Goal: Contribute content: Contribute content

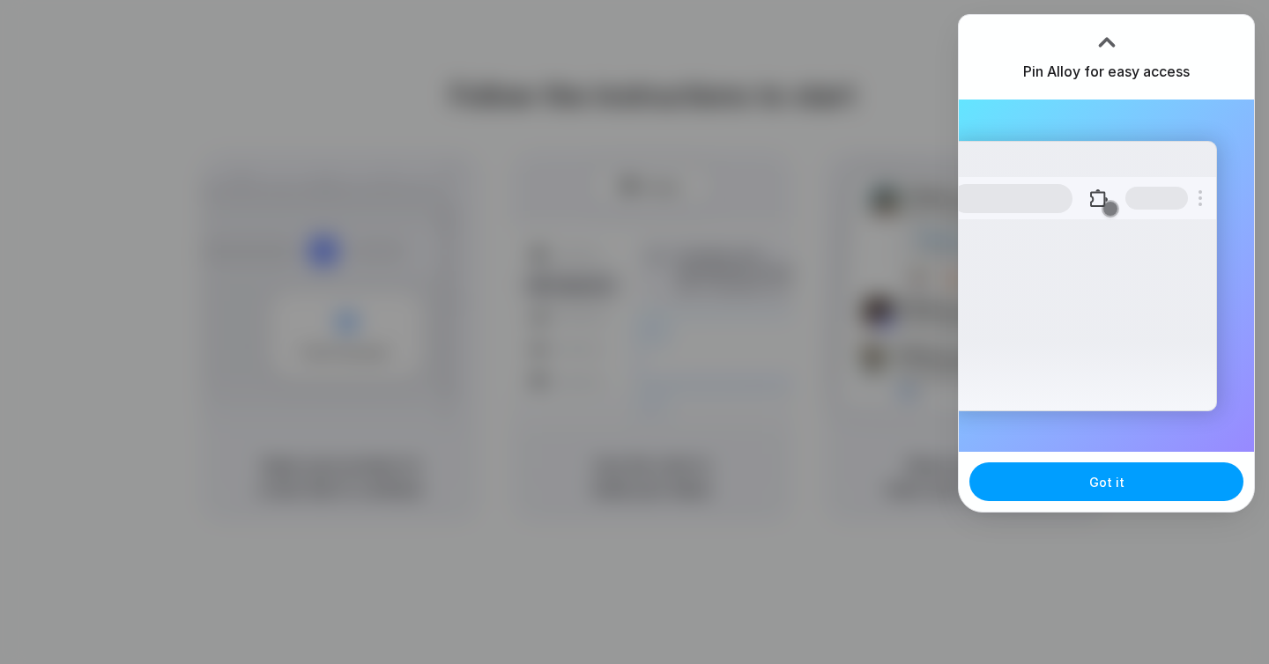
click at [1065, 493] on button "Got it" at bounding box center [1106, 482] width 274 height 39
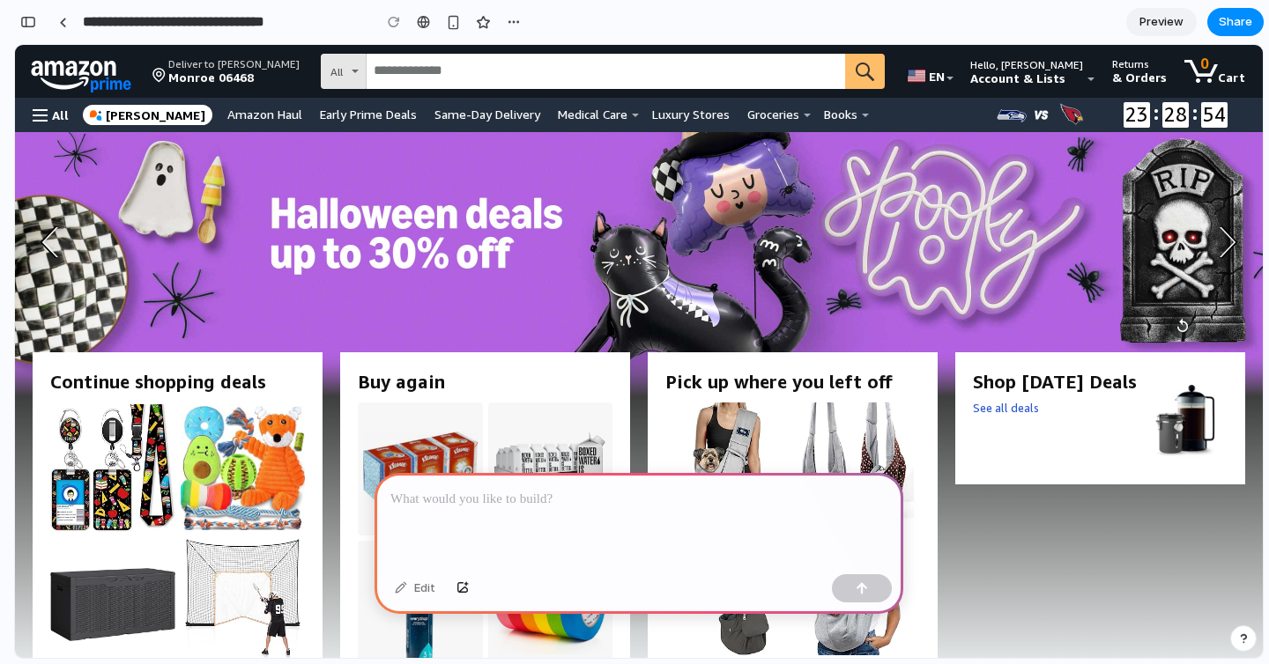
click at [481, 496] on p at bounding box center [638, 499] width 497 height 21
click at [861, 590] on div "button" at bounding box center [862, 589] width 12 height 12
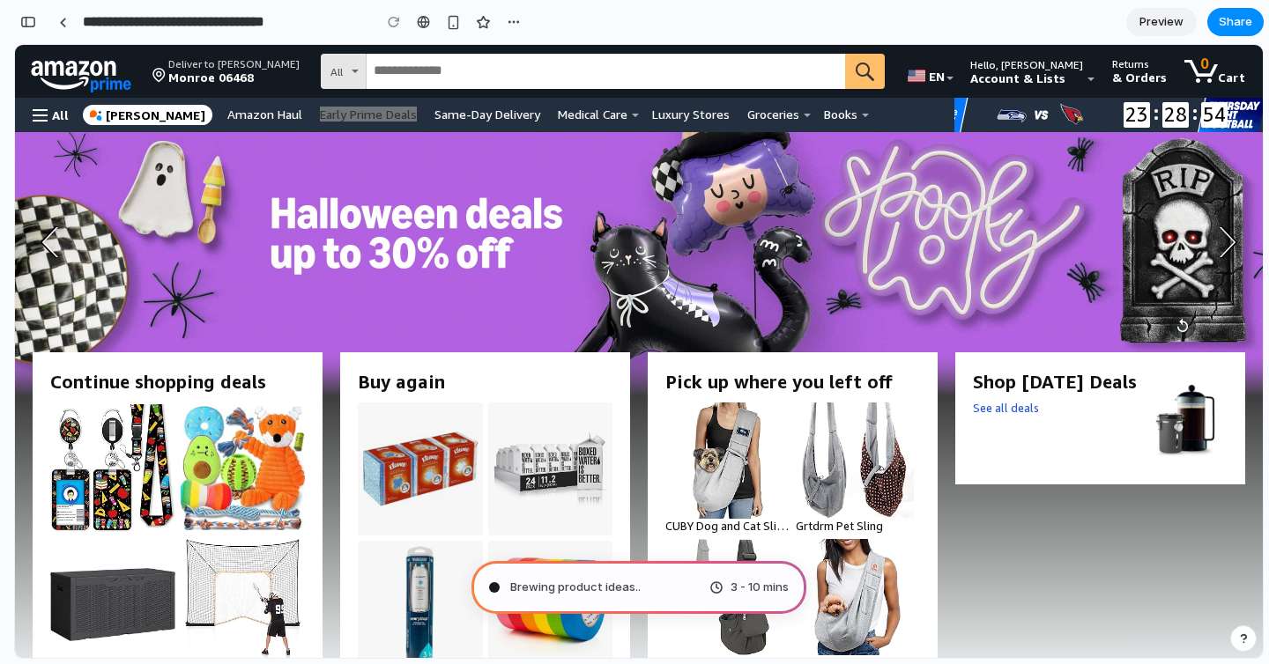
type input "**********"
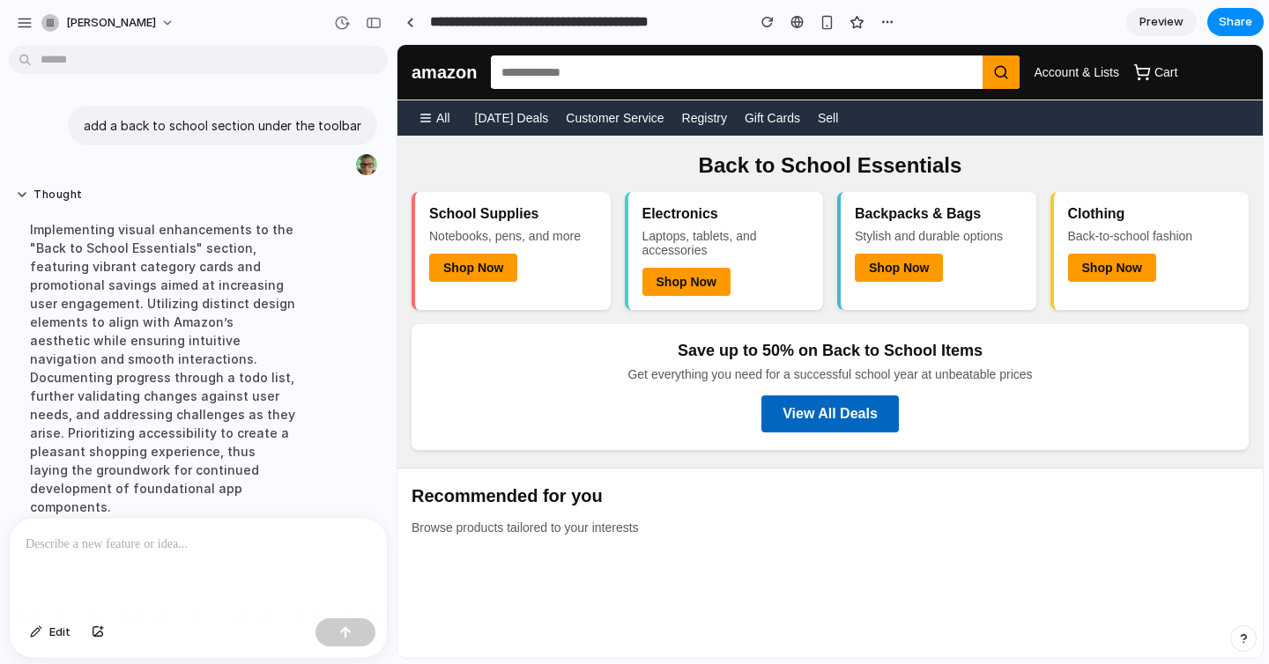
click at [435, 21] on input "**********" at bounding box center [584, 22] width 314 height 32
click at [413, 18] on div at bounding box center [410, 23] width 8 height 10
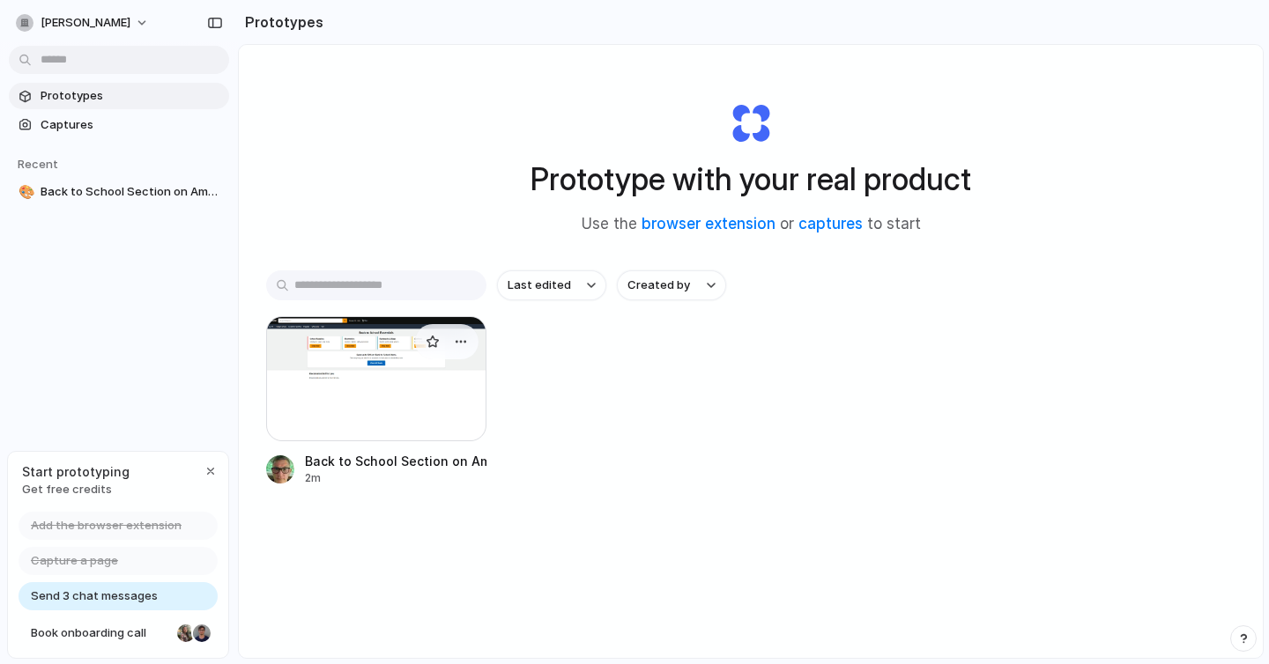
click at [348, 375] on div at bounding box center [376, 378] width 220 height 125
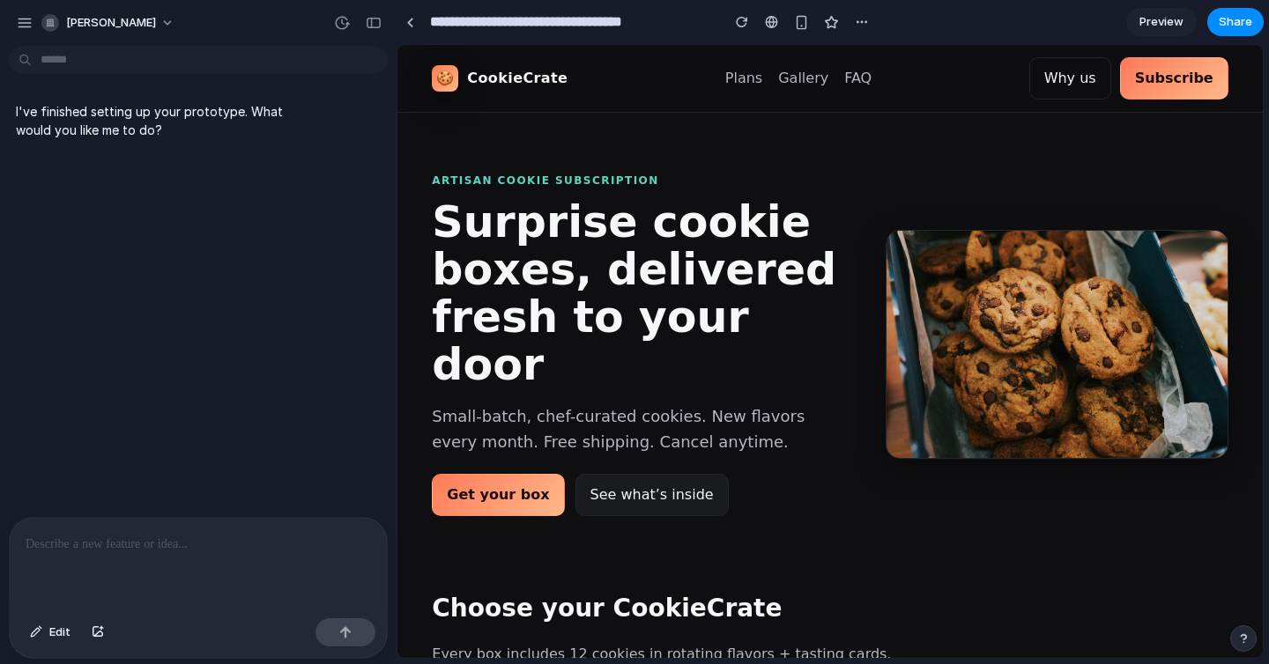
click at [121, 552] on div at bounding box center [198, 564] width 377 height 93
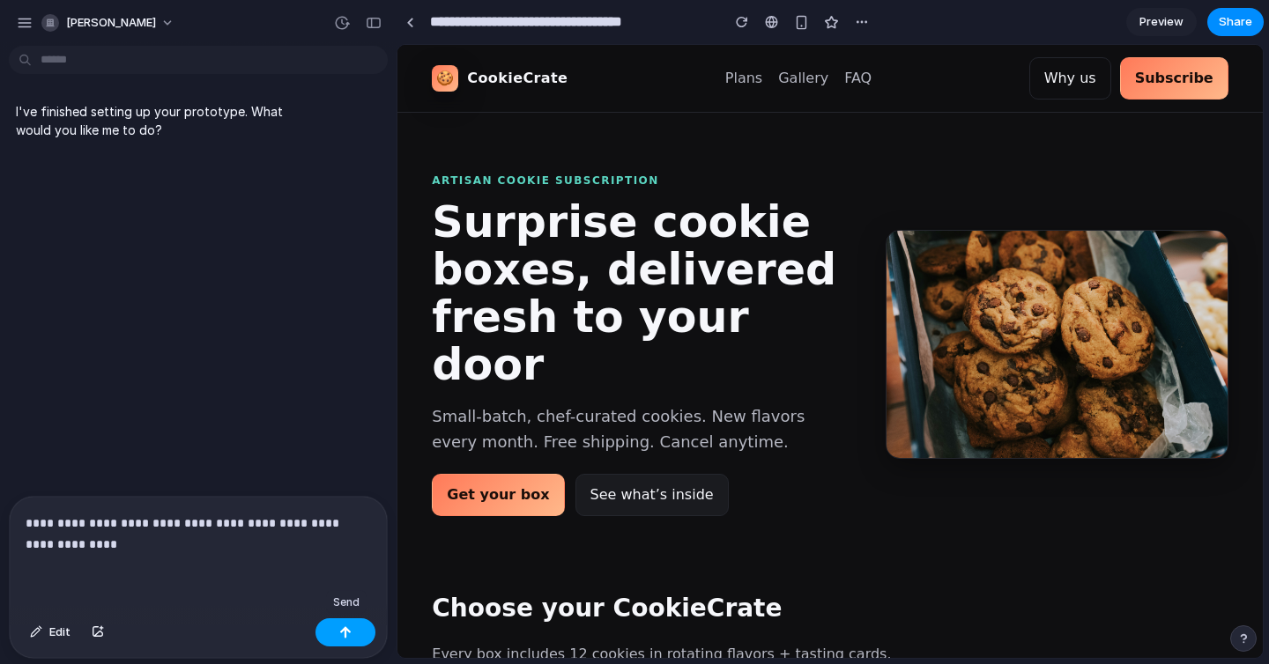
click at [337, 627] on button "button" at bounding box center [346, 633] width 60 height 28
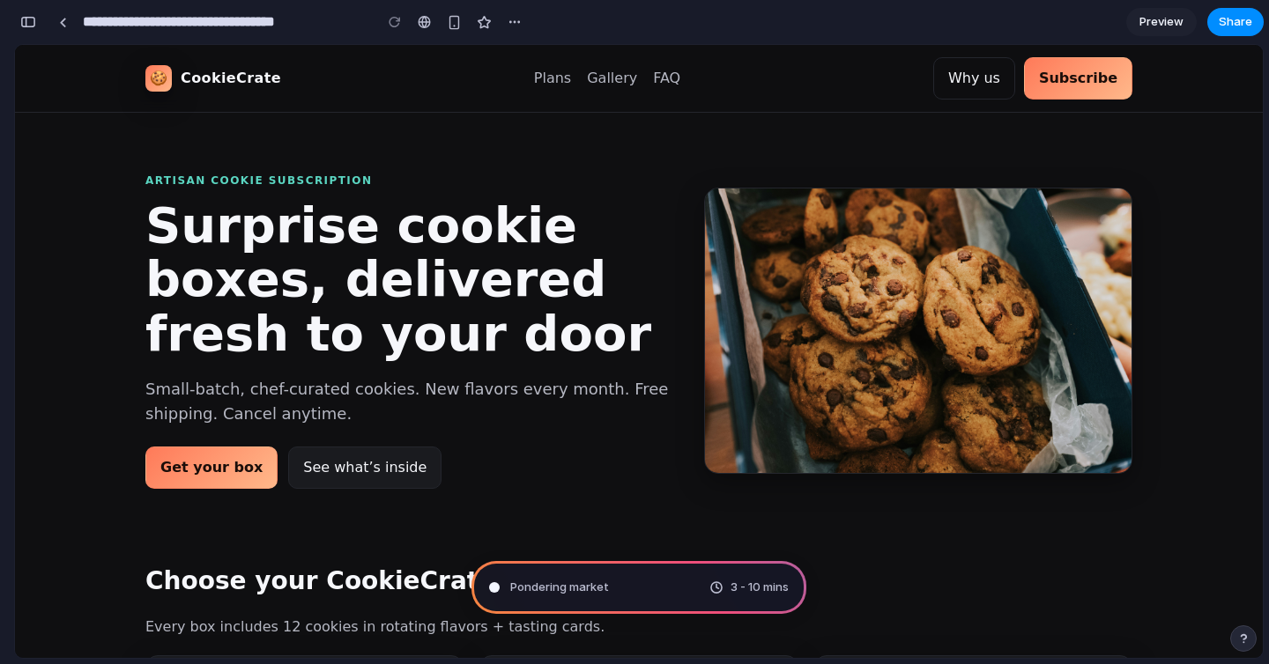
type input "**********"
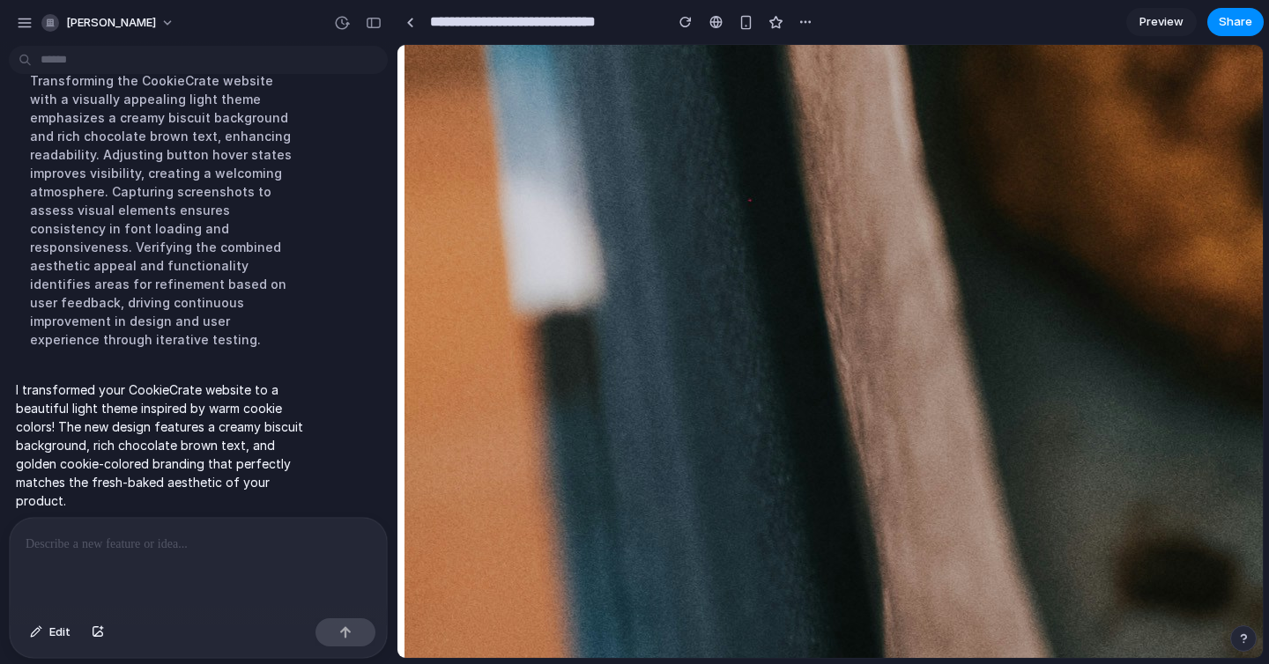
scroll to position [1218, 0]
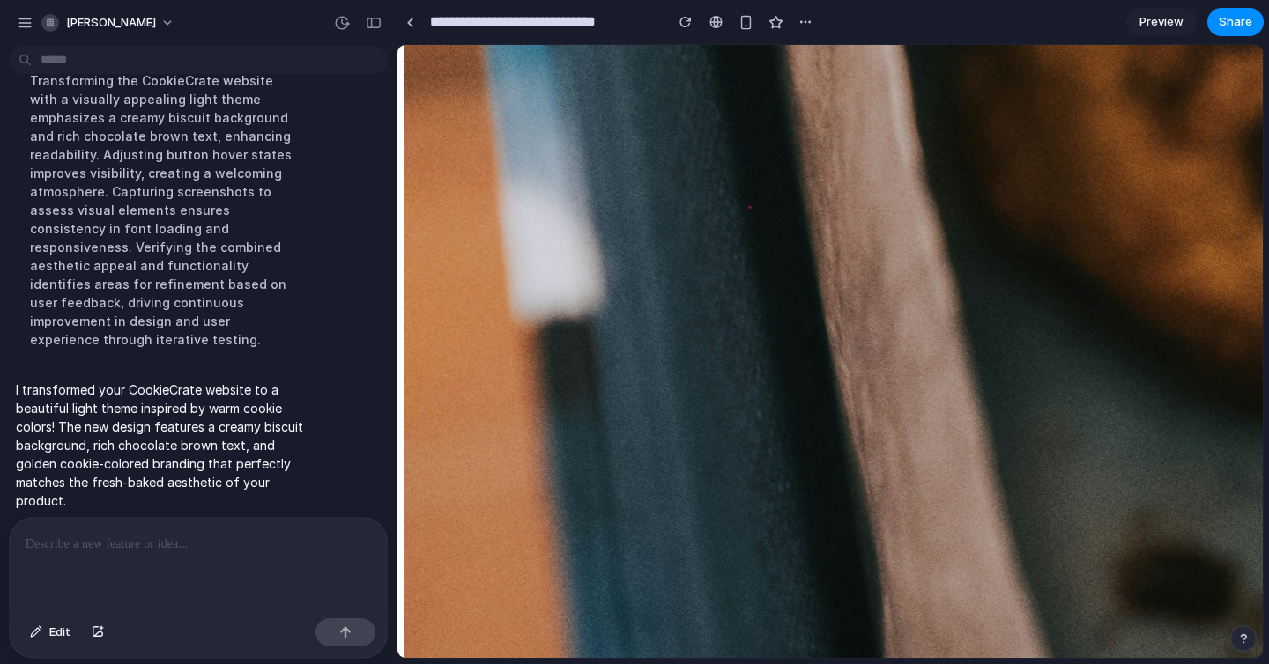
click at [182, 553] on div at bounding box center [198, 564] width 377 height 93
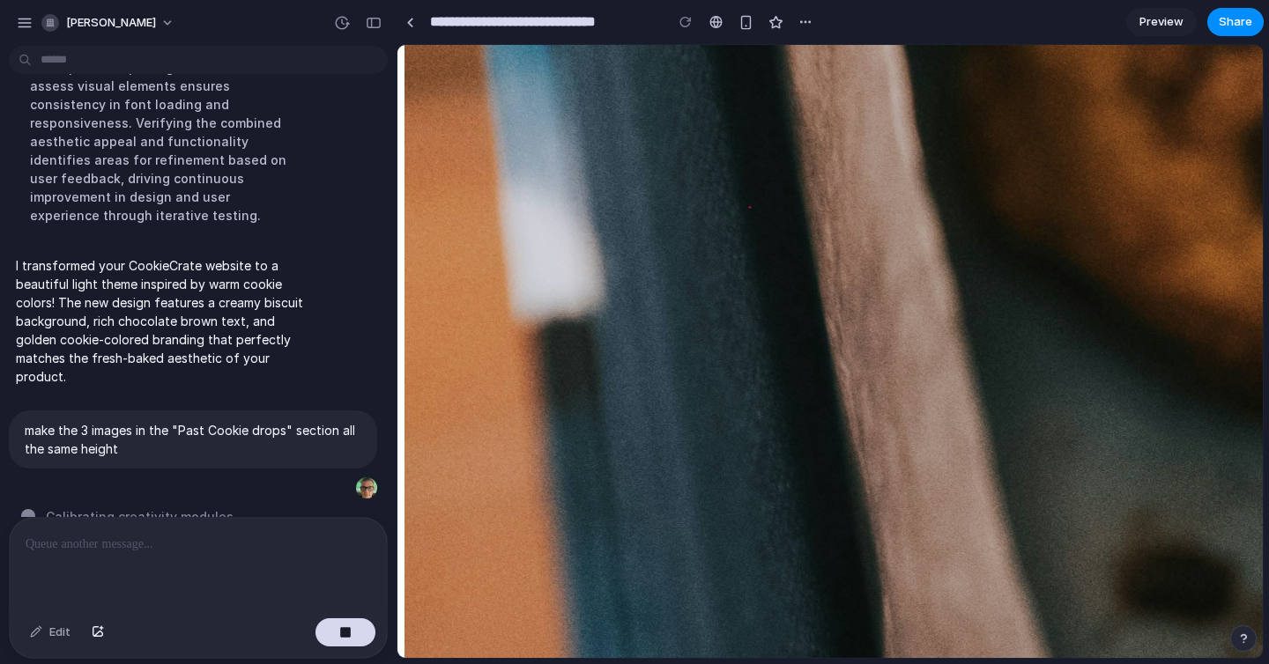
scroll to position [369, 0]
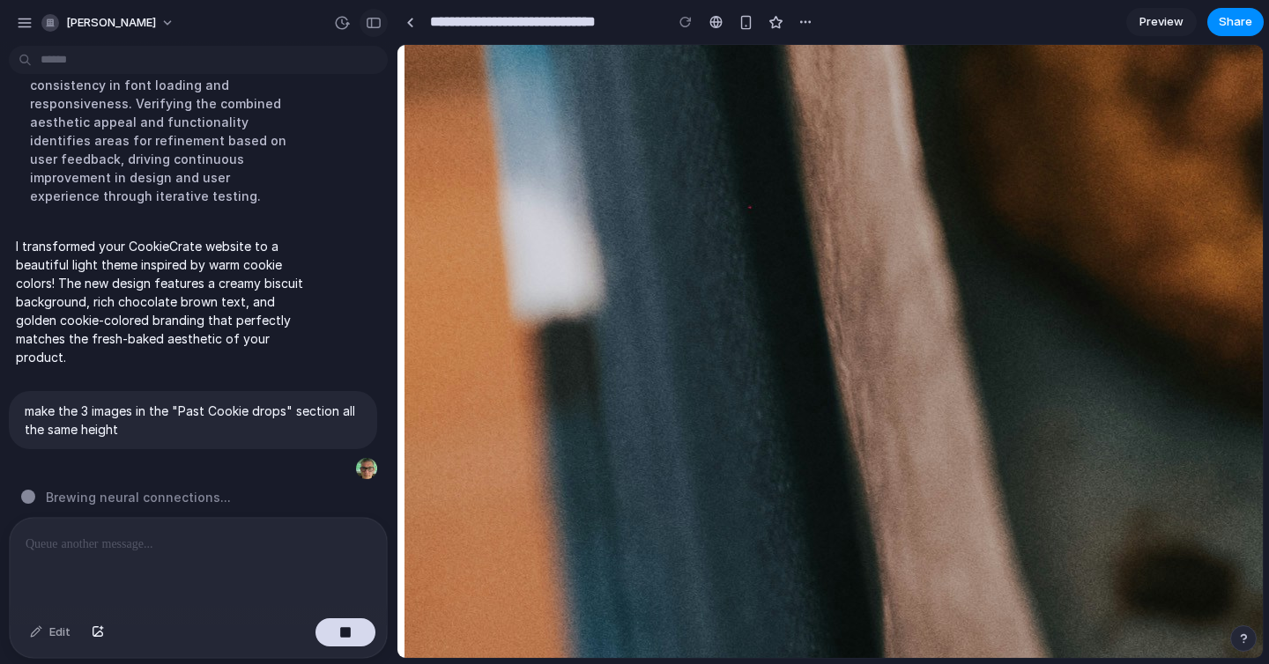
click at [374, 24] on div "button" at bounding box center [374, 23] width 16 height 12
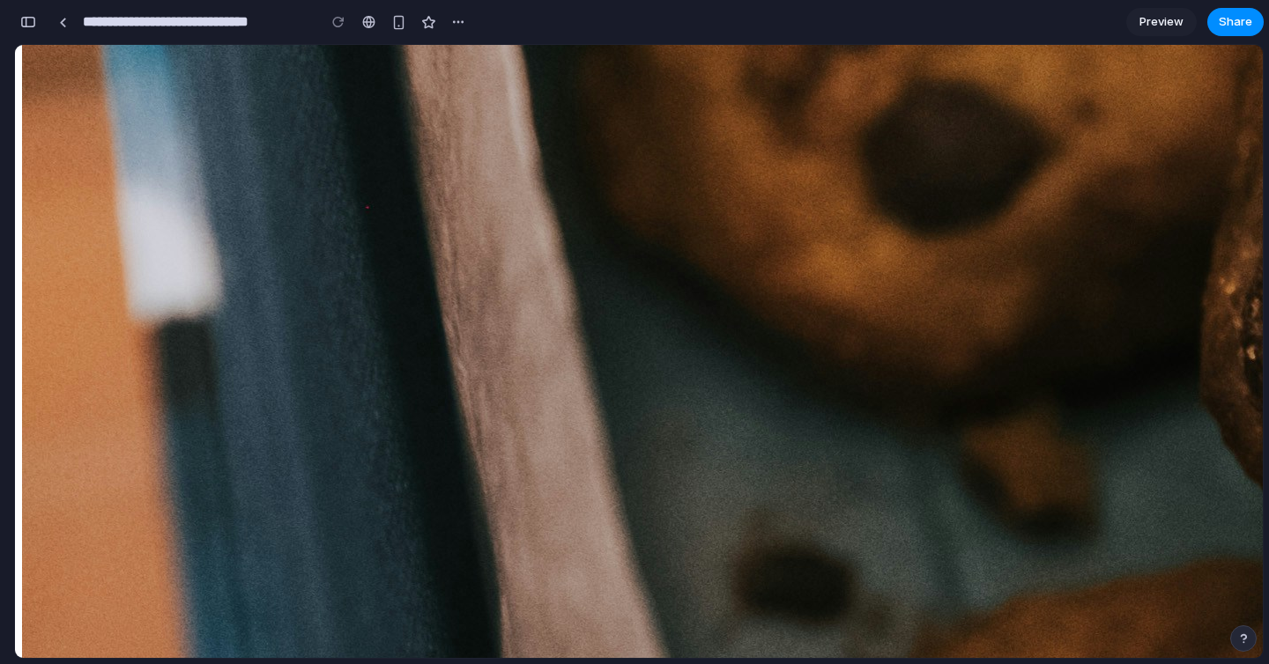
scroll to position [1215, 0]
click at [25, 20] on div "button" at bounding box center [28, 22] width 16 height 12
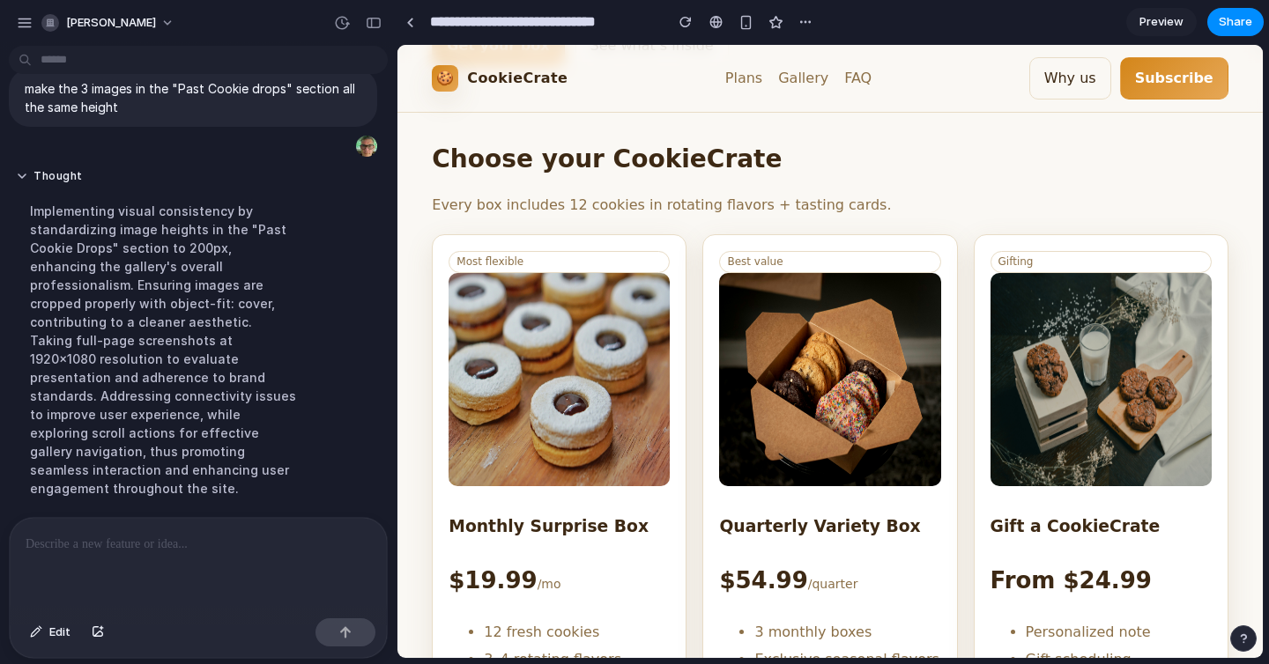
scroll to position [0, 0]
